Goal: Find specific page/section: Find specific page/section

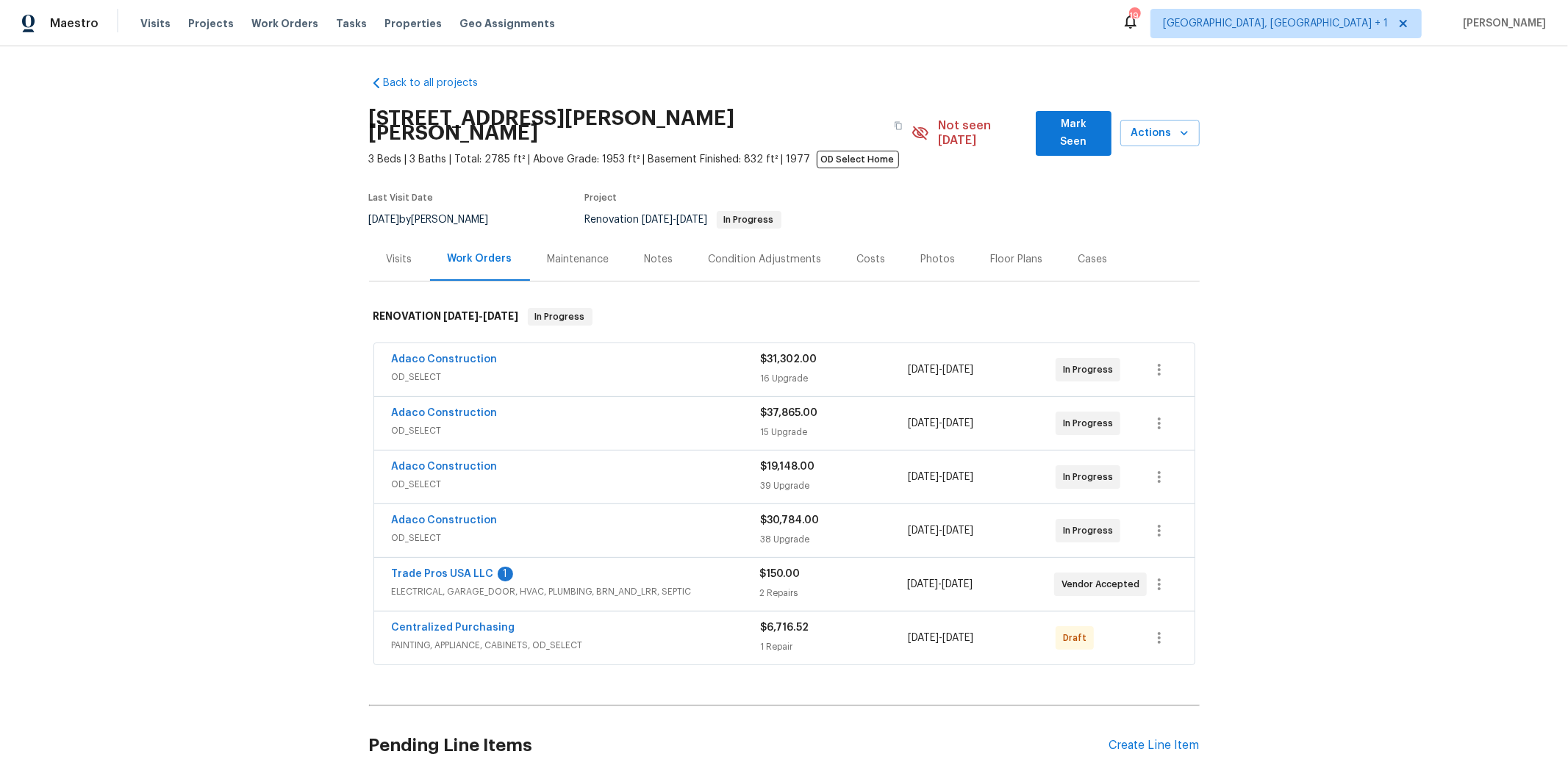
click at [600, 530] on span "OD_SELECT" at bounding box center [577, 537] width 369 height 15
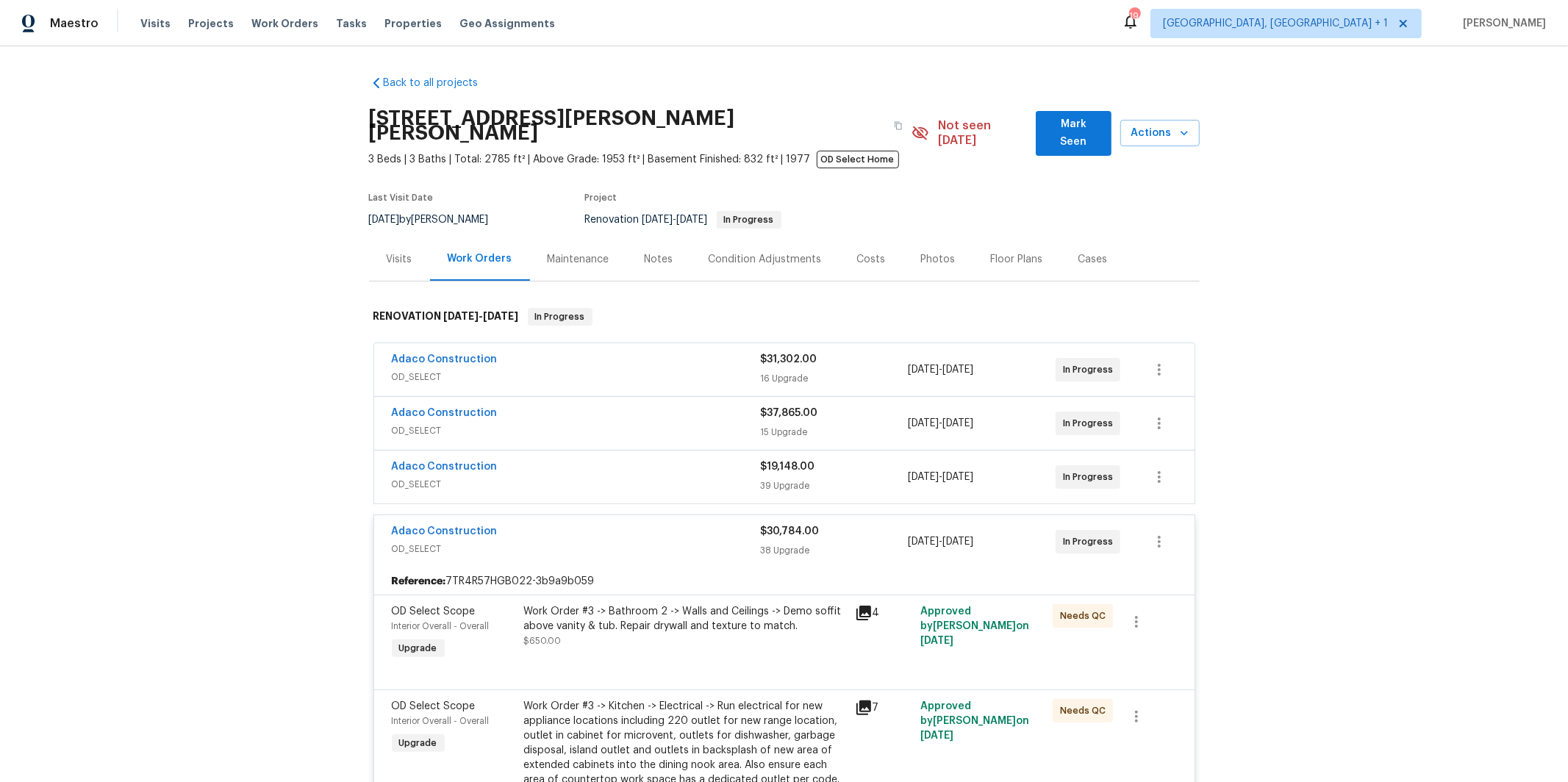
click at [572, 477] on span "OD_SELECT" at bounding box center [577, 484] width 369 height 15
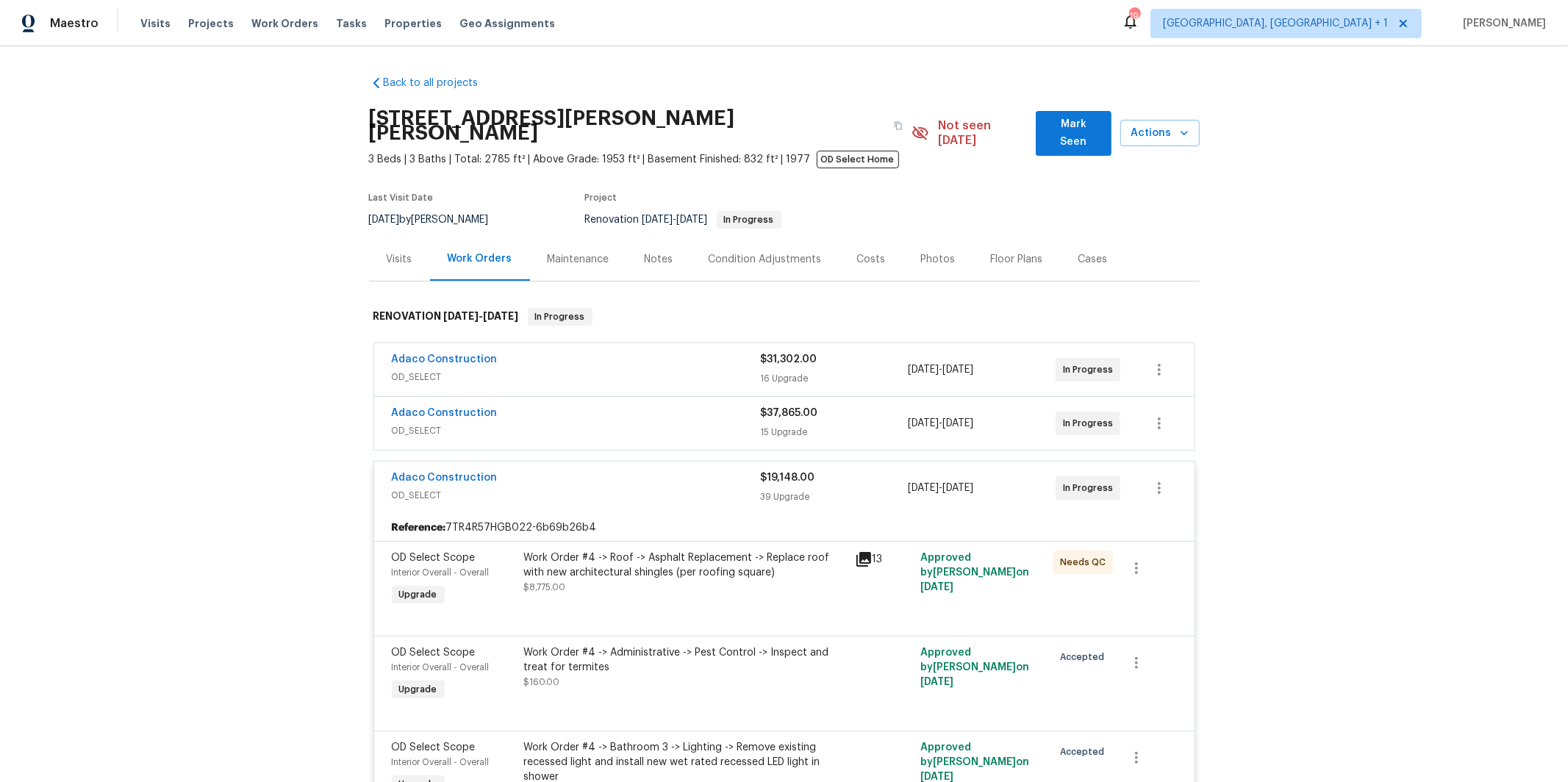
click at [556, 406] on div "Adaco Construction" at bounding box center [577, 415] width 369 height 17
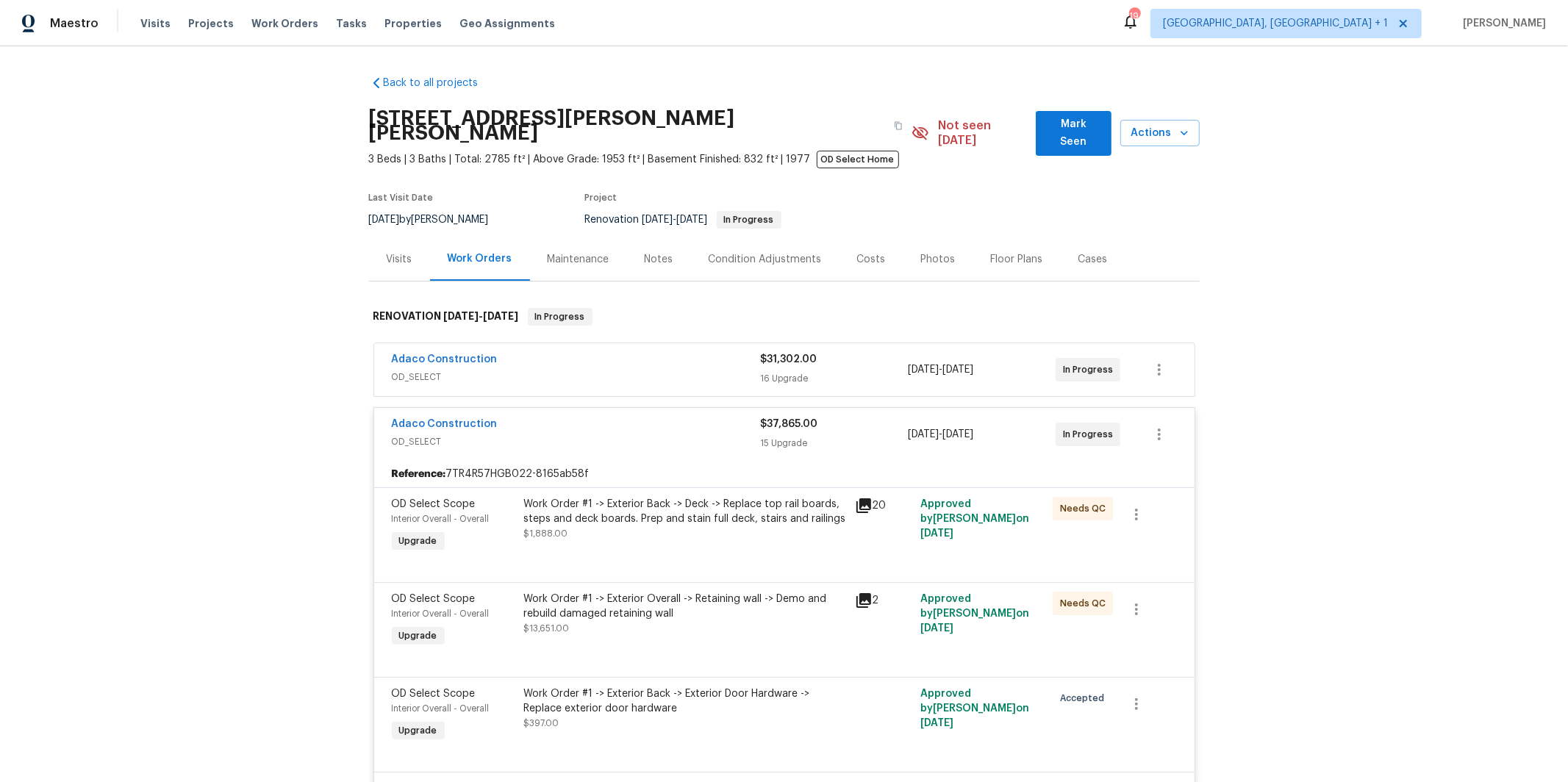
click at [563, 352] on div "Adaco Construction" at bounding box center [577, 361] width 369 height 17
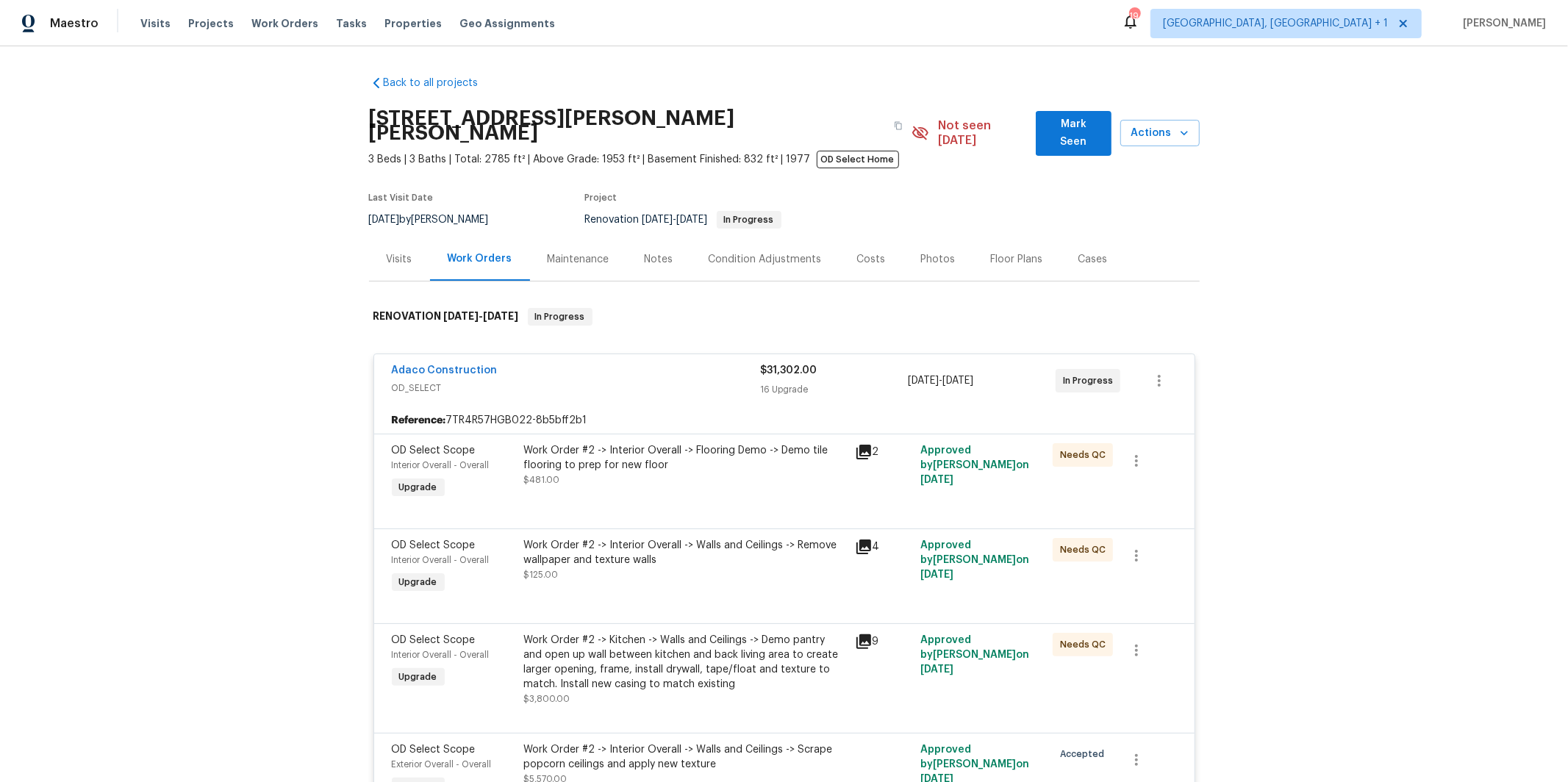
click at [269, 407] on div "Back to all projects [STREET_ADDRESS][PERSON_NAME][PERSON_NAME] 3 Beds | 3 Bath…" at bounding box center [784, 414] width 1568 height 736
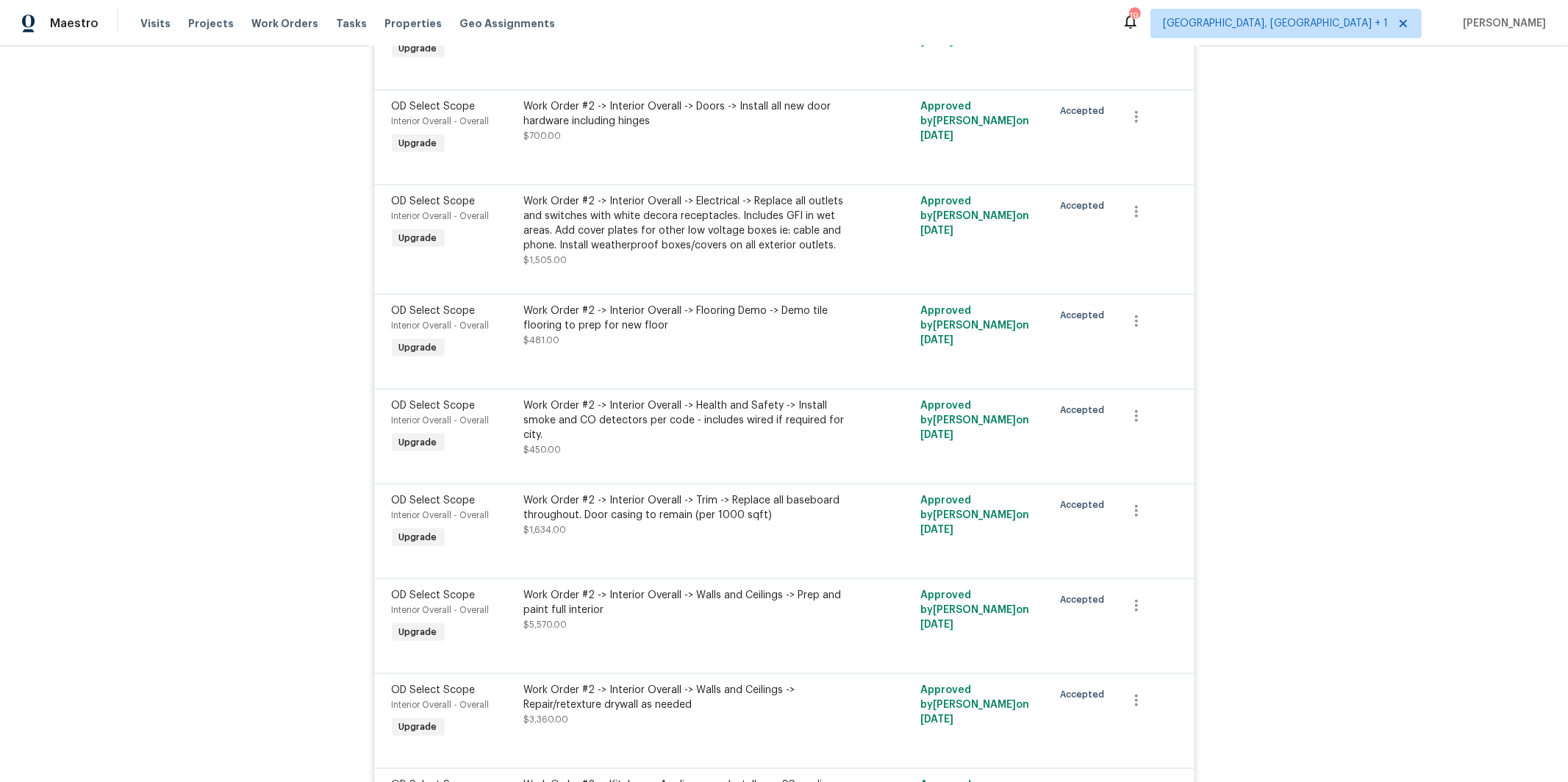
click at [607, 415] on div "Work Order #2 -> Interior Overall -> Health and Safety -> Install smoke and CO …" at bounding box center [686, 420] width 322 height 44
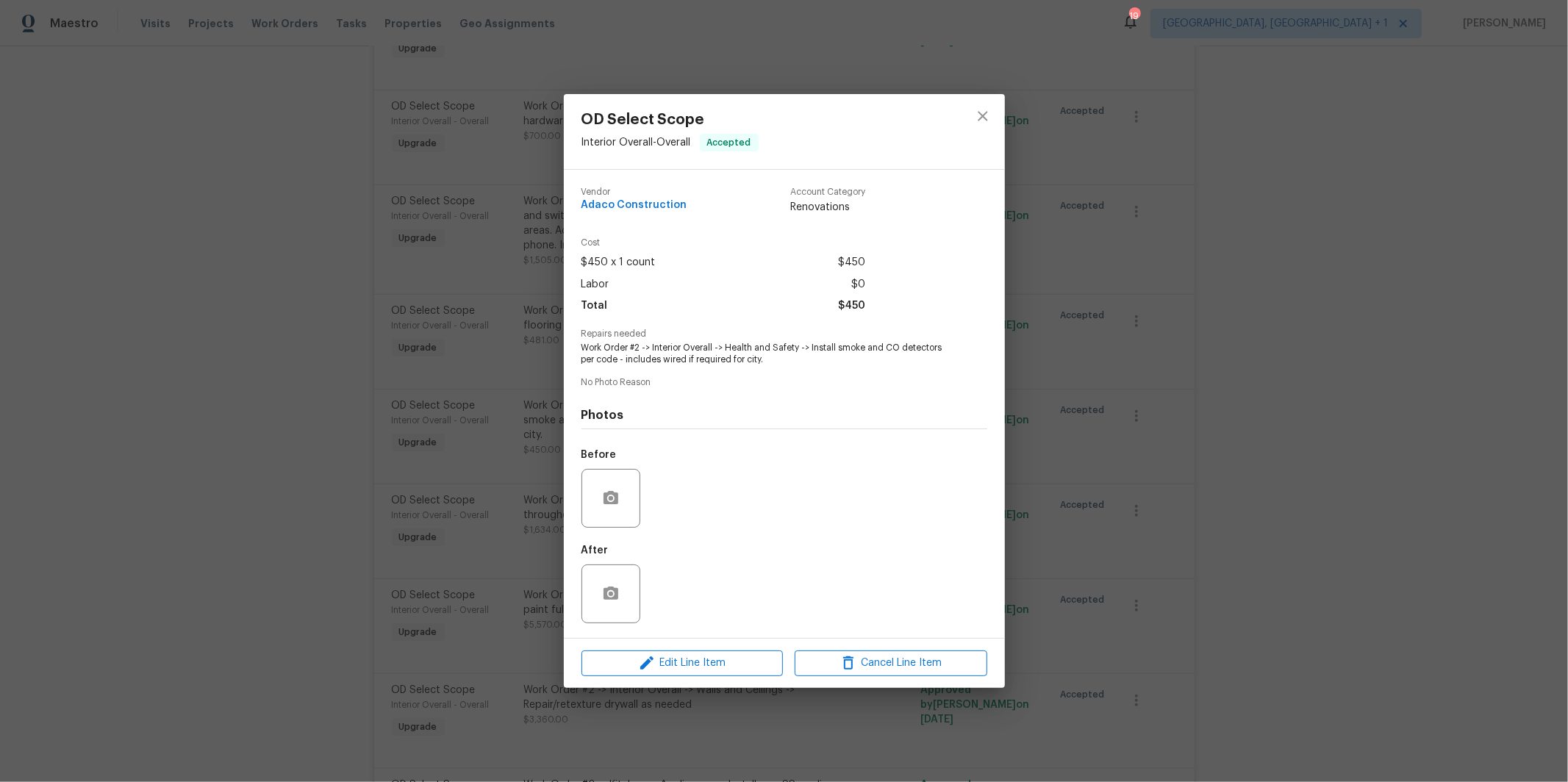
click at [711, 361] on span "Work Order #2 -> Interior Overall -> Health and Safety -> Install smoke and CO …" at bounding box center [764, 354] width 365 height 25
drag, startPoint x: 763, startPoint y: 361, endPoint x: 811, endPoint y: 345, distance: 50.6
click at [811, 345] on span "Work Order #2 -> Interior Overall -> Health and Safety -> Install smoke and CO …" at bounding box center [764, 354] width 365 height 25
copy span "Install smoke and CO detectors per code - includes wired if required for city."
click at [983, 116] on icon "close" at bounding box center [982, 116] width 10 height 10
